Goal: Task Accomplishment & Management: Manage account settings

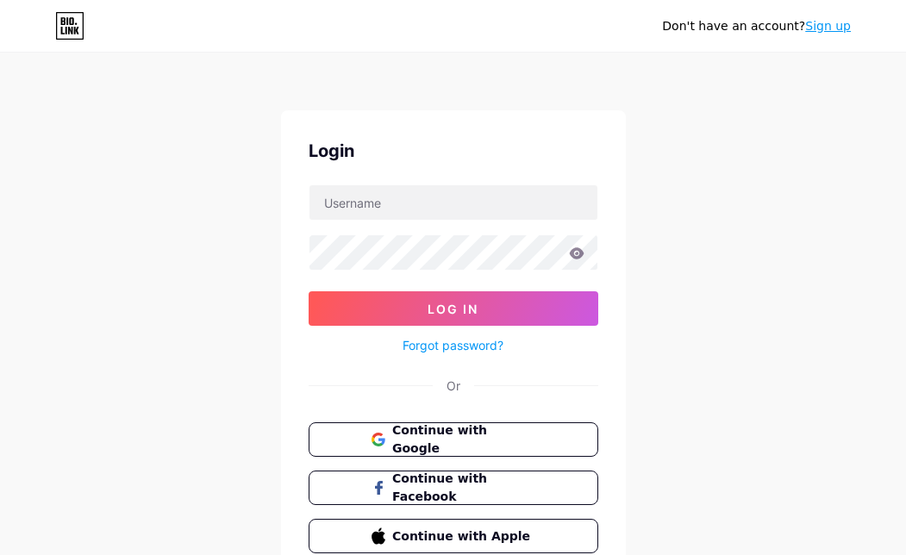
scroll to position [37, 0]
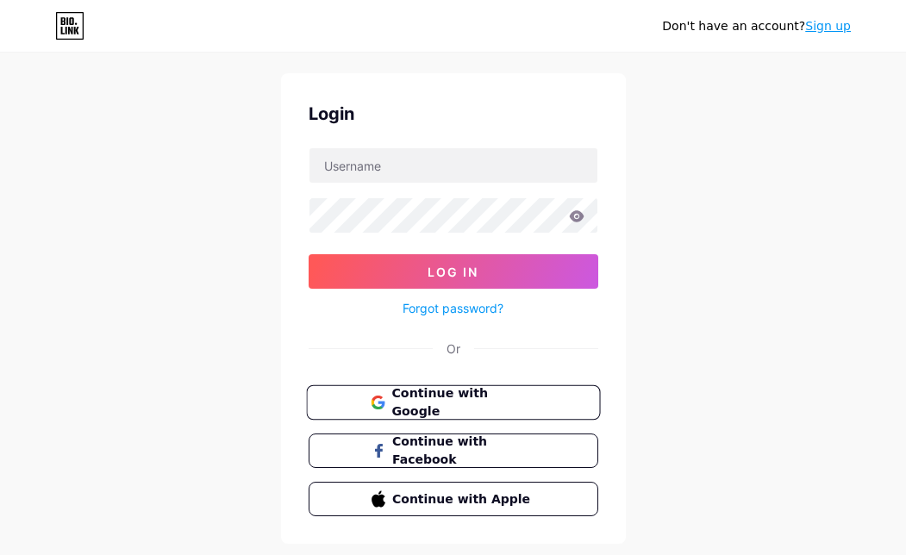
click at [462, 404] on span "Continue with Google" at bounding box center [464, 403] width 144 height 37
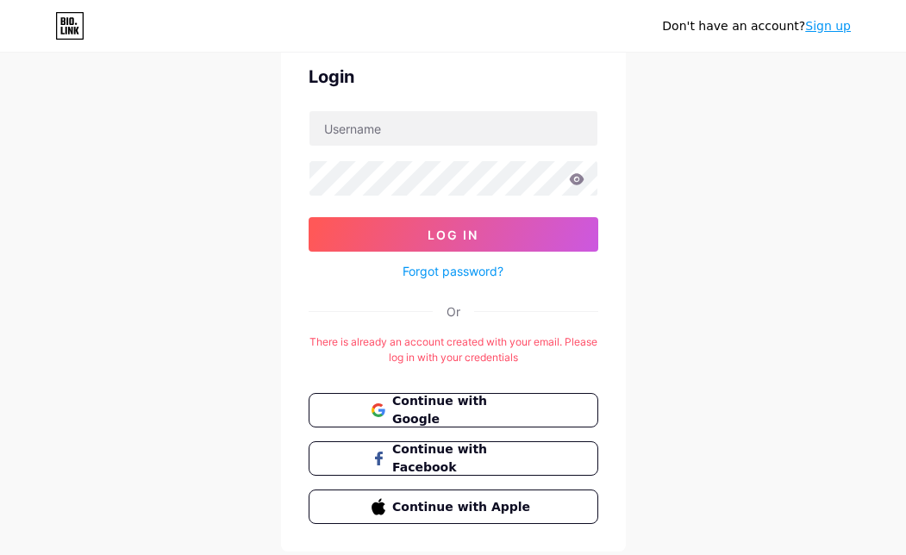
scroll to position [82, 0]
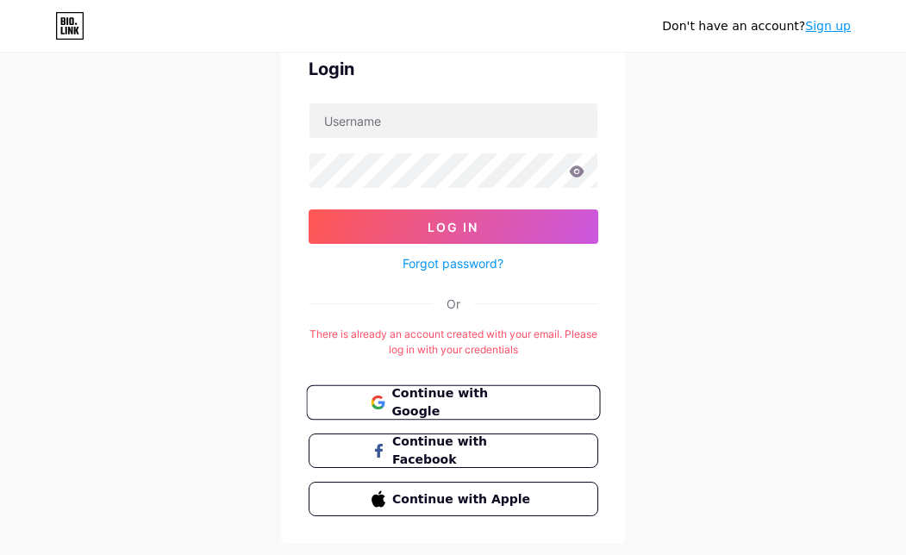
click at [473, 411] on span "Continue with Google" at bounding box center [464, 403] width 144 height 37
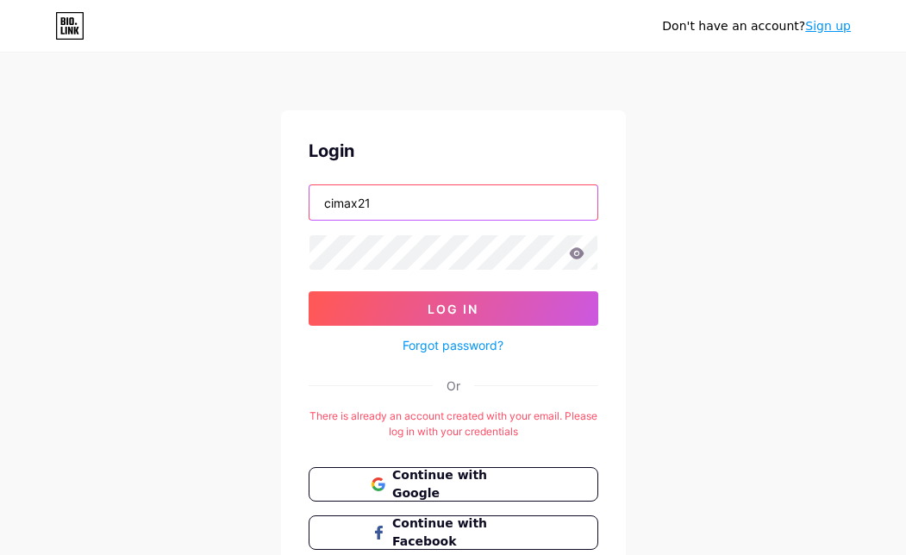
type input "cimax21"
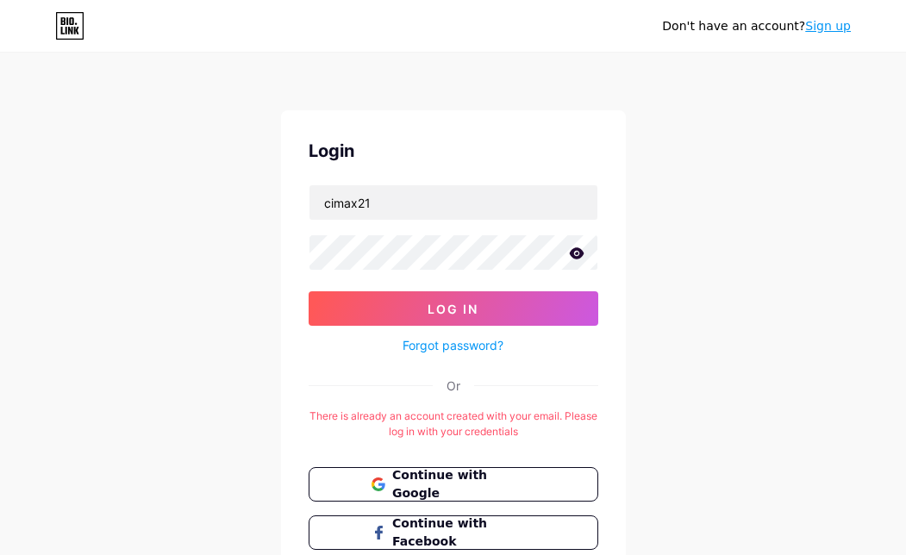
click at [578, 254] on icon at bounding box center [576, 252] width 15 height 11
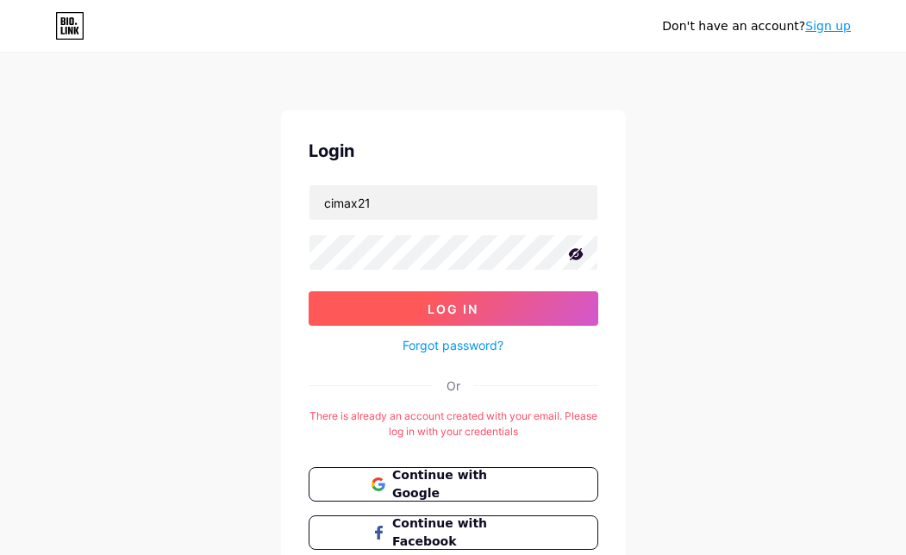
click at [488, 306] on button "Log In" at bounding box center [454, 308] width 290 height 34
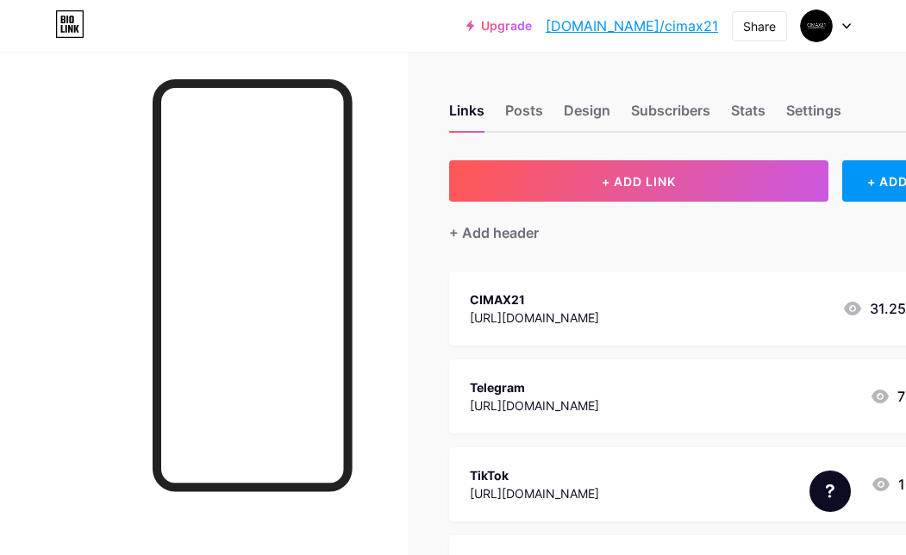
click at [667, 324] on div "CIMAX21 https://cimax21.art/ 31.253k" at bounding box center [696, 309] width 453 height 40
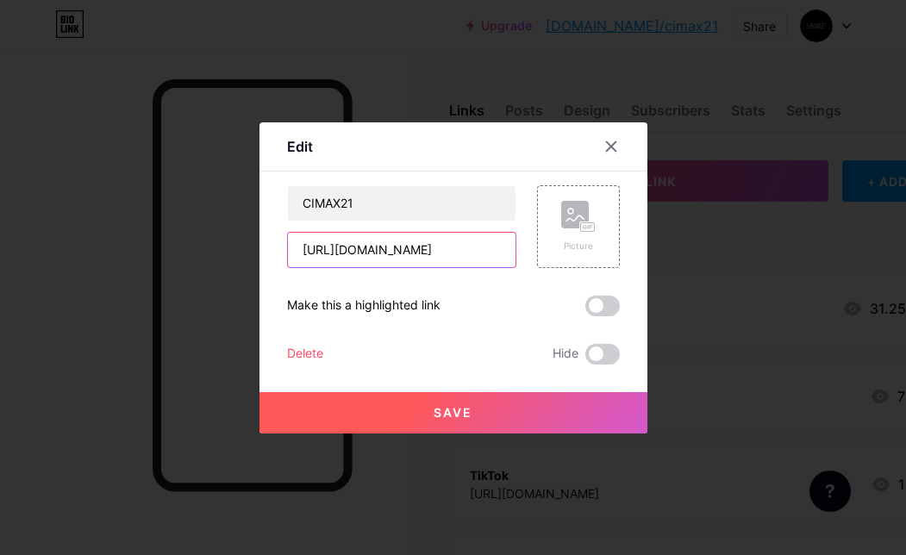
click at [440, 250] on input "https://cimax21.art/" at bounding box center [402, 250] width 228 height 34
paste input "digital"
type input "https://cimax21.digital/"
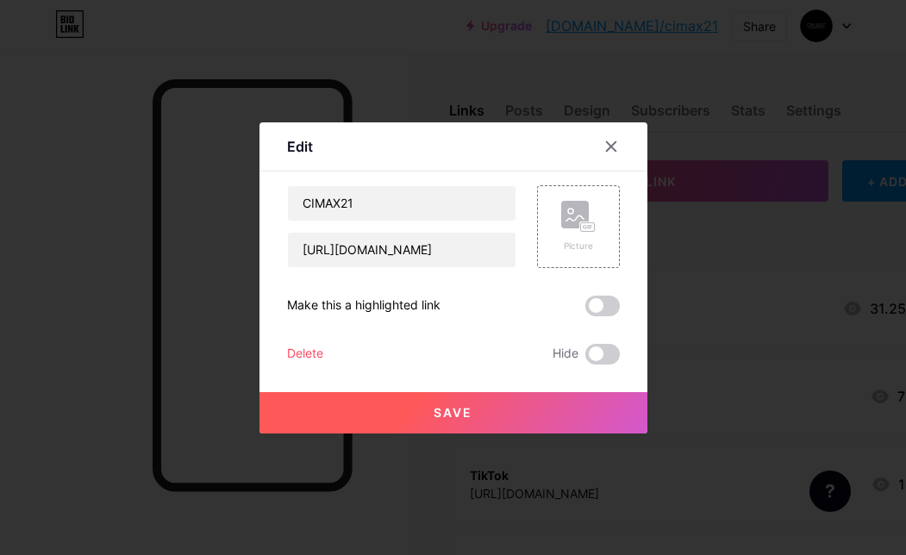
click at [446, 401] on button "Save" at bounding box center [454, 412] width 388 height 41
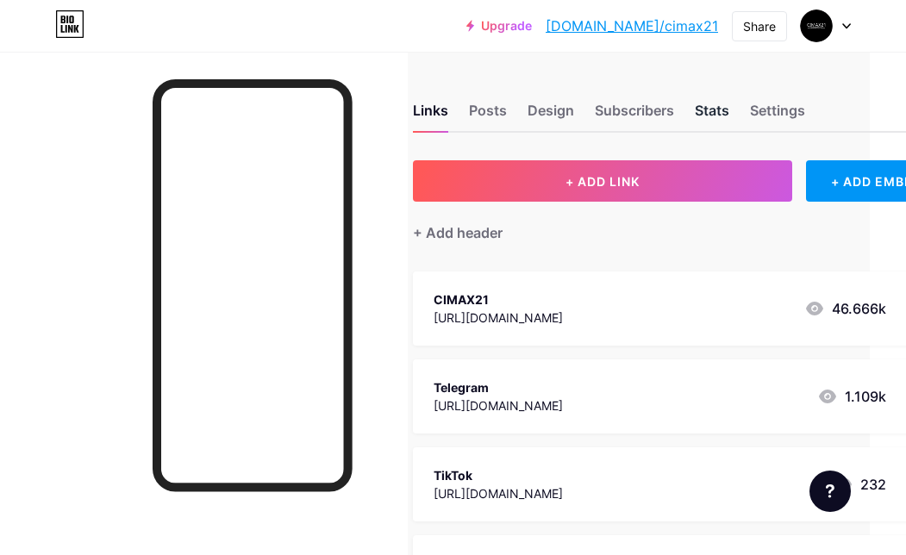
scroll to position [0, 36]
click at [707, 23] on link "bio.link/cimax21" at bounding box center [632, 26] width 172 height 21
